Goal: Task Accomplishment & Management: Manage account settings

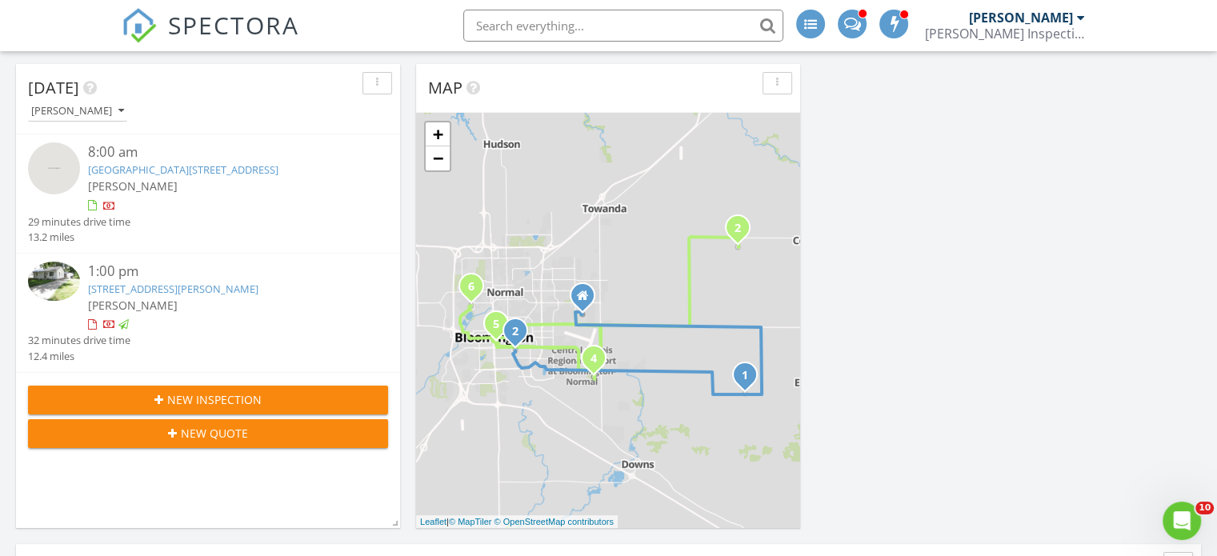
click at [172, 287] on link "307 Meadows Ave, Bloomington, IL 61701" at bounding box center [173, 289] width 170 height 14
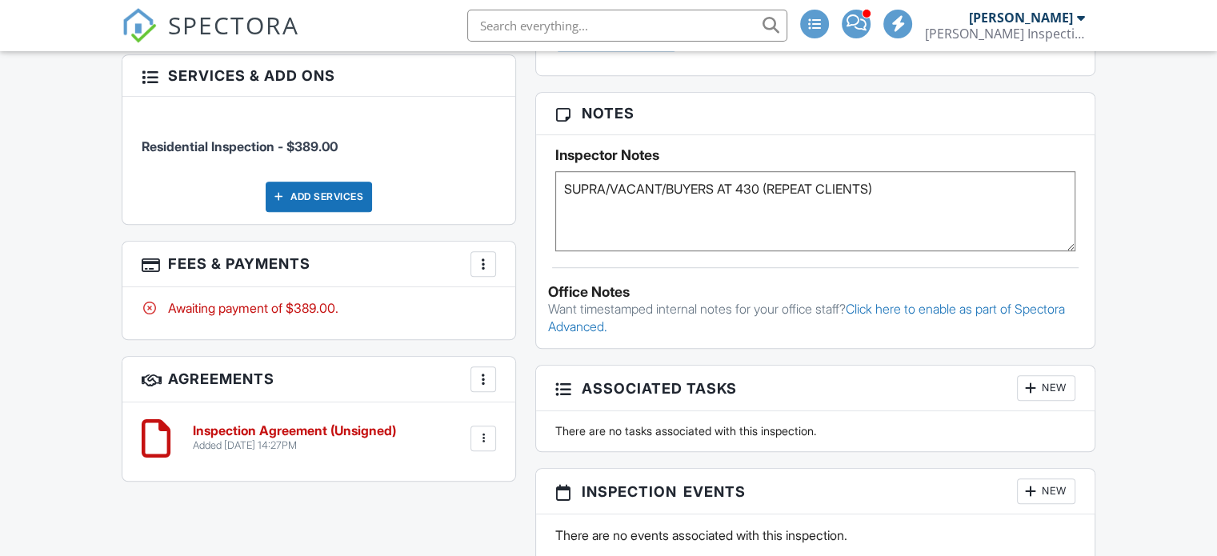
click at [483, 258] on div at bounding box center [483, 264] width 16 height 16
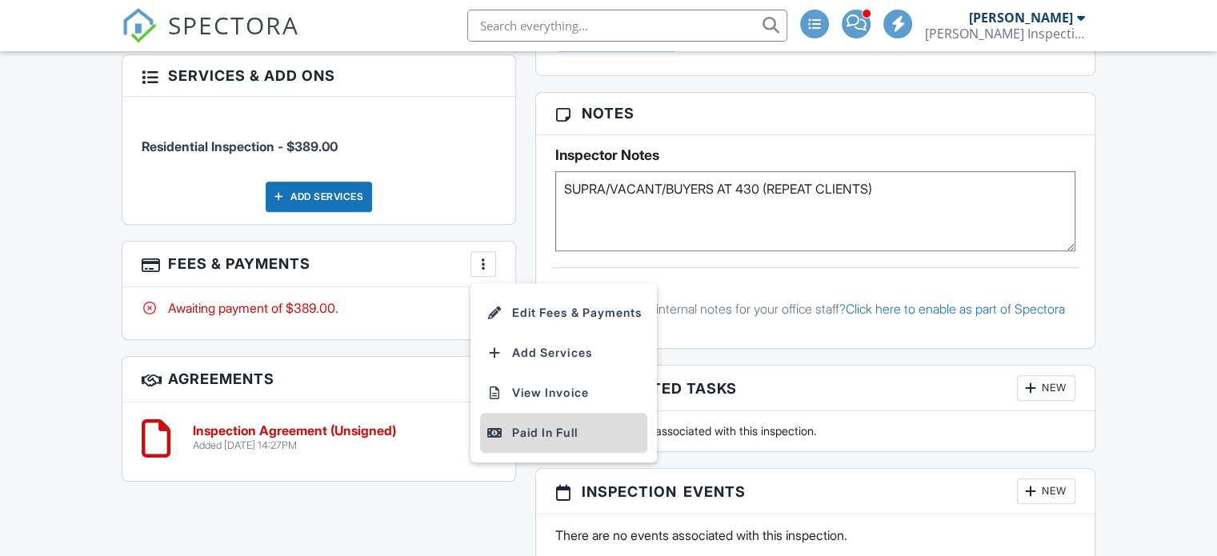
click at [535, 430] on div "Paid In Full" at bounding box center [563, 432] width 154 height 19
